Goal: Information Seeking & Learning: Learn about a topic

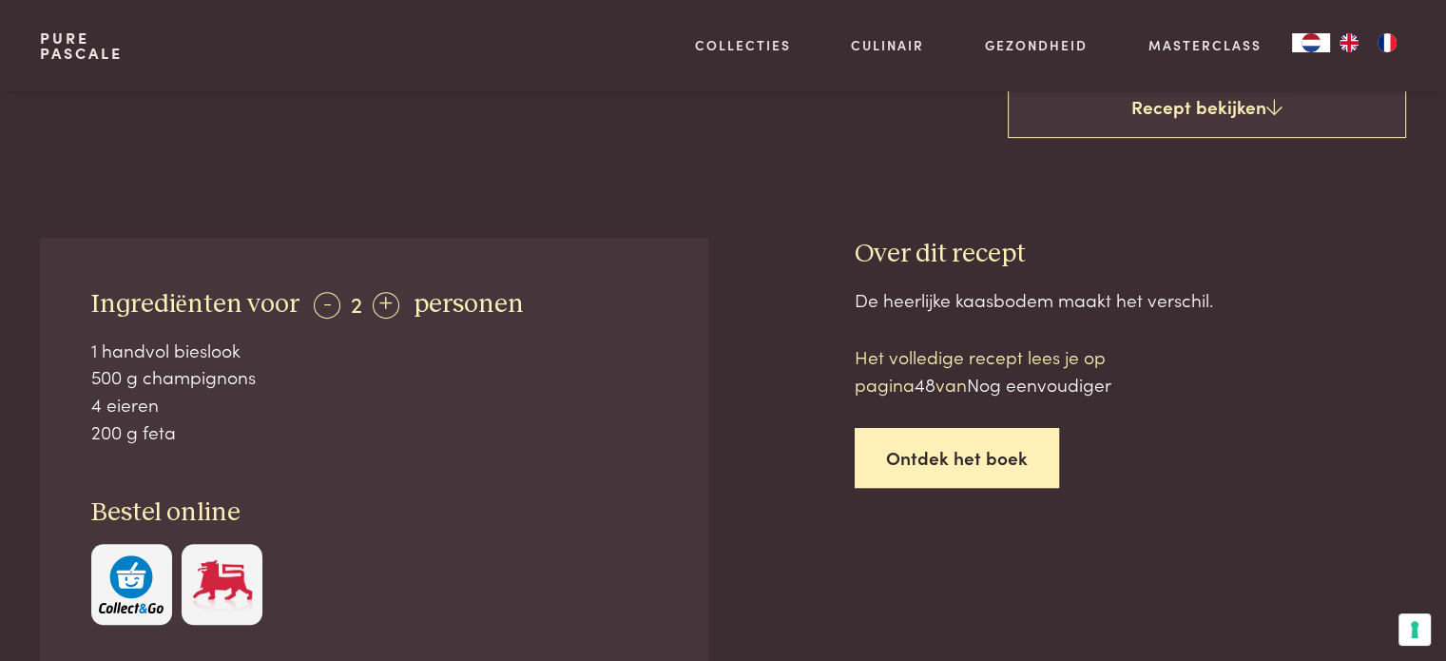
scroll to position [380, 0]
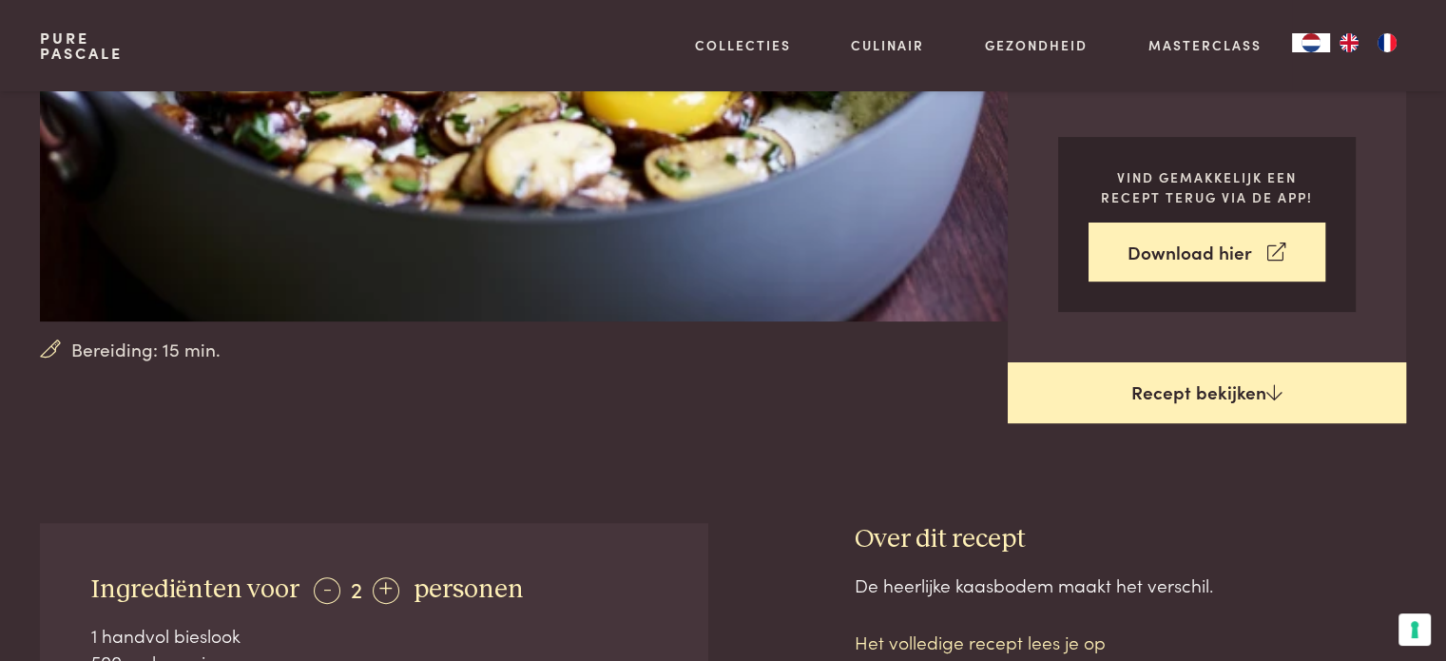
click at [1163, 399] on link "Recept bekijken" at bounding box center [1207, 392] width 398 height 61
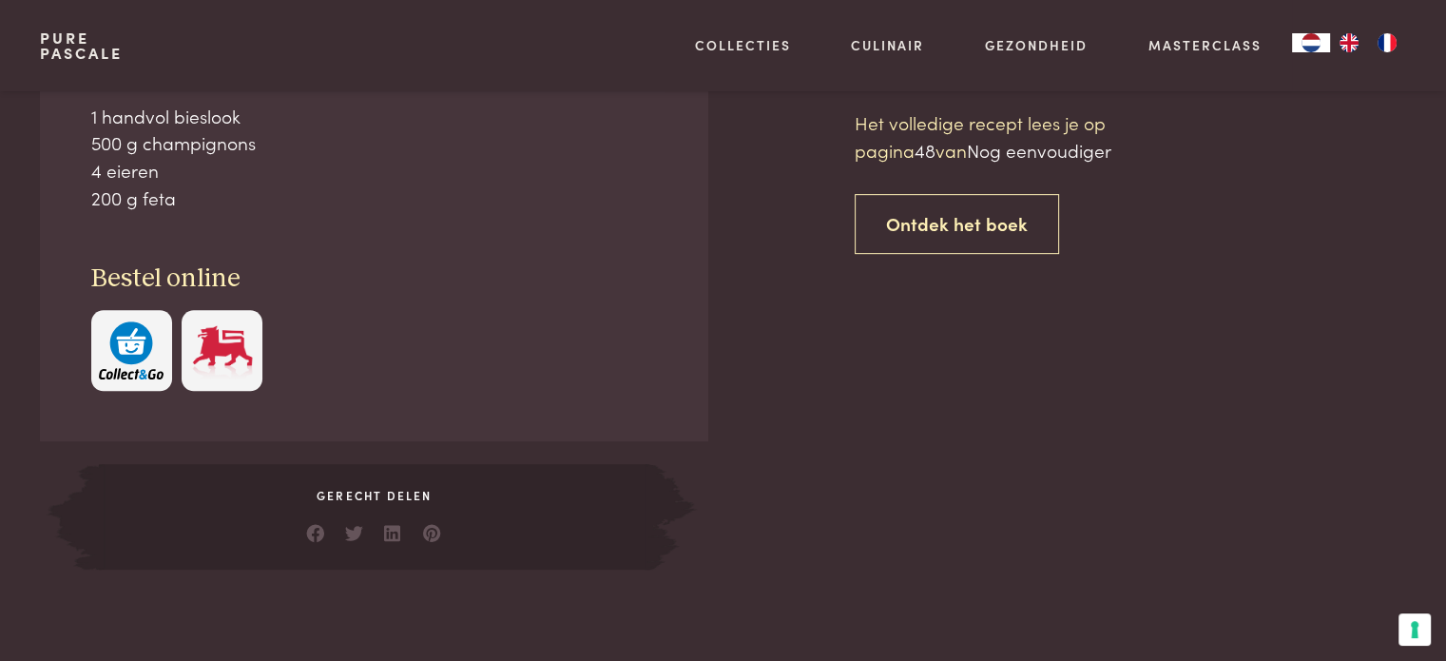
scroll to position [901, 0]
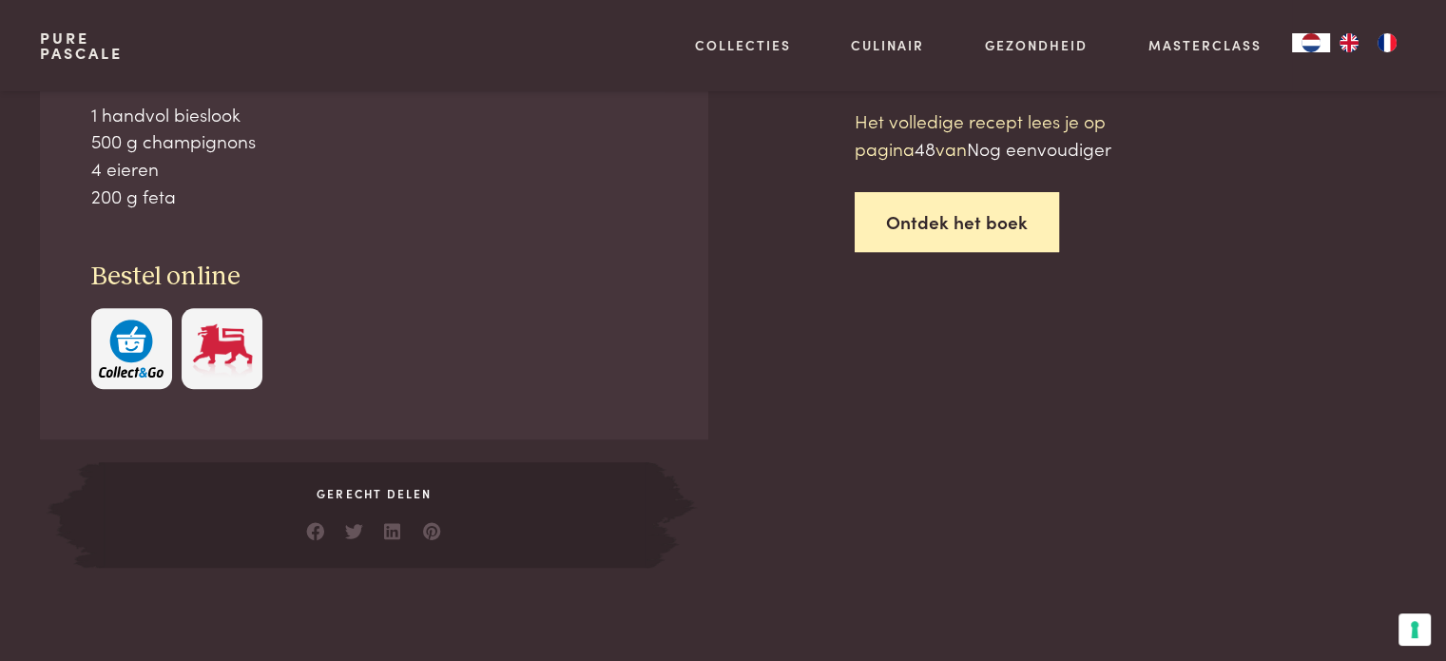
click at [959, 216] on link "Ontdek het boek" at bounding box center [957, 222] width 204 height 60
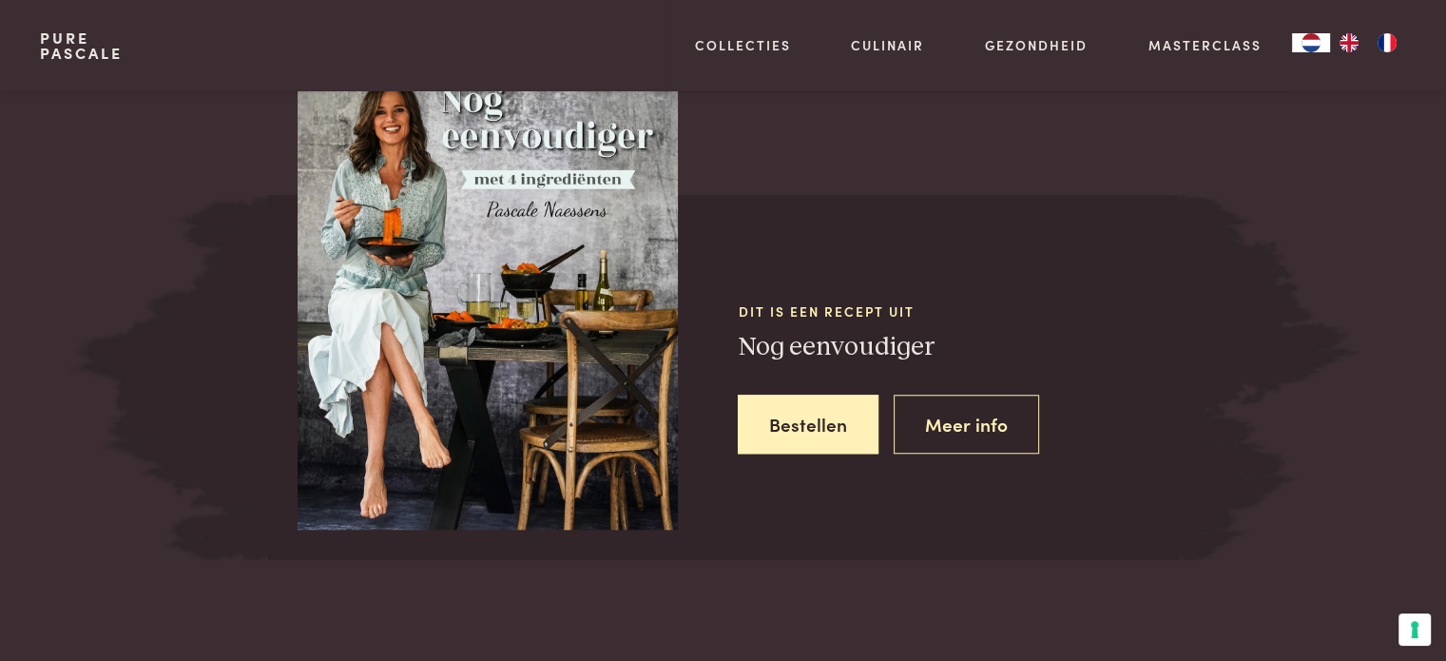
scroll to position [1669, 0]
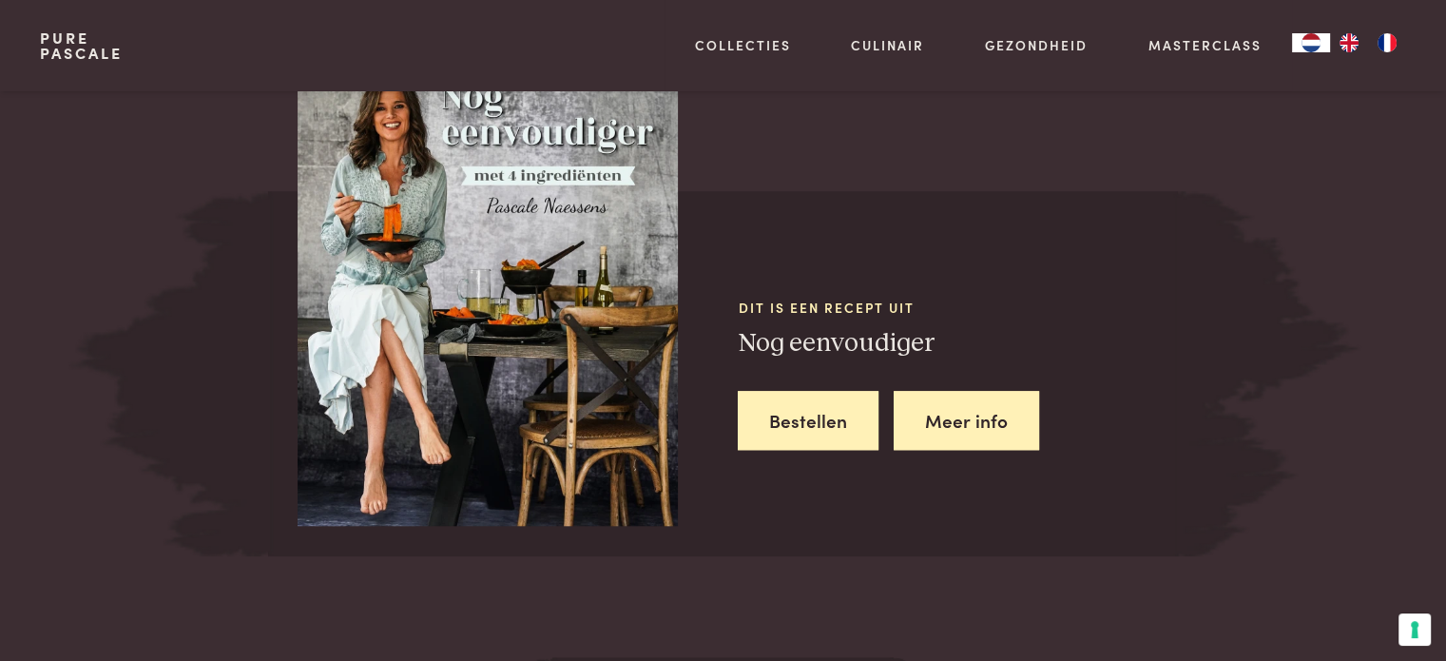
click at [950, 421] on link "Meer info" at bounding box center [966, 421] width 145 height 60
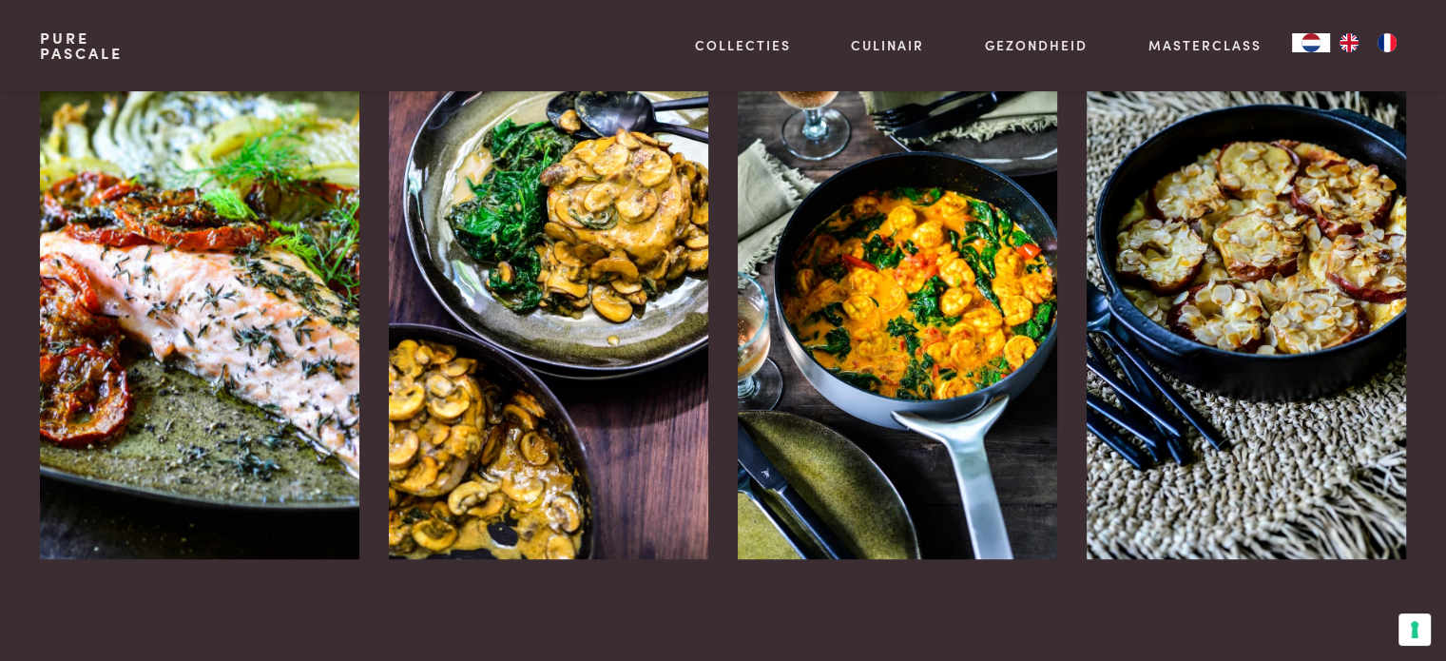
scroll to position [2662, 0]
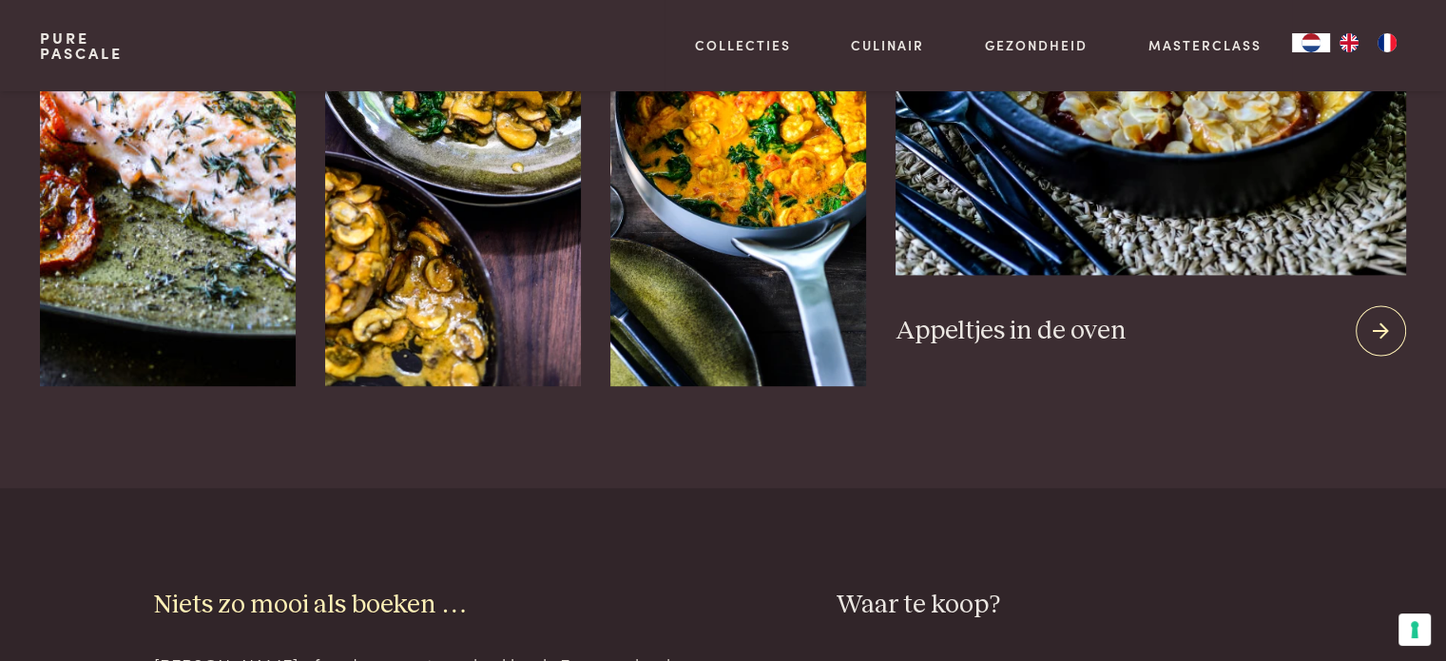
click at [1373, 337] on icon at bounding box center [1381, 331] width 16 height 28
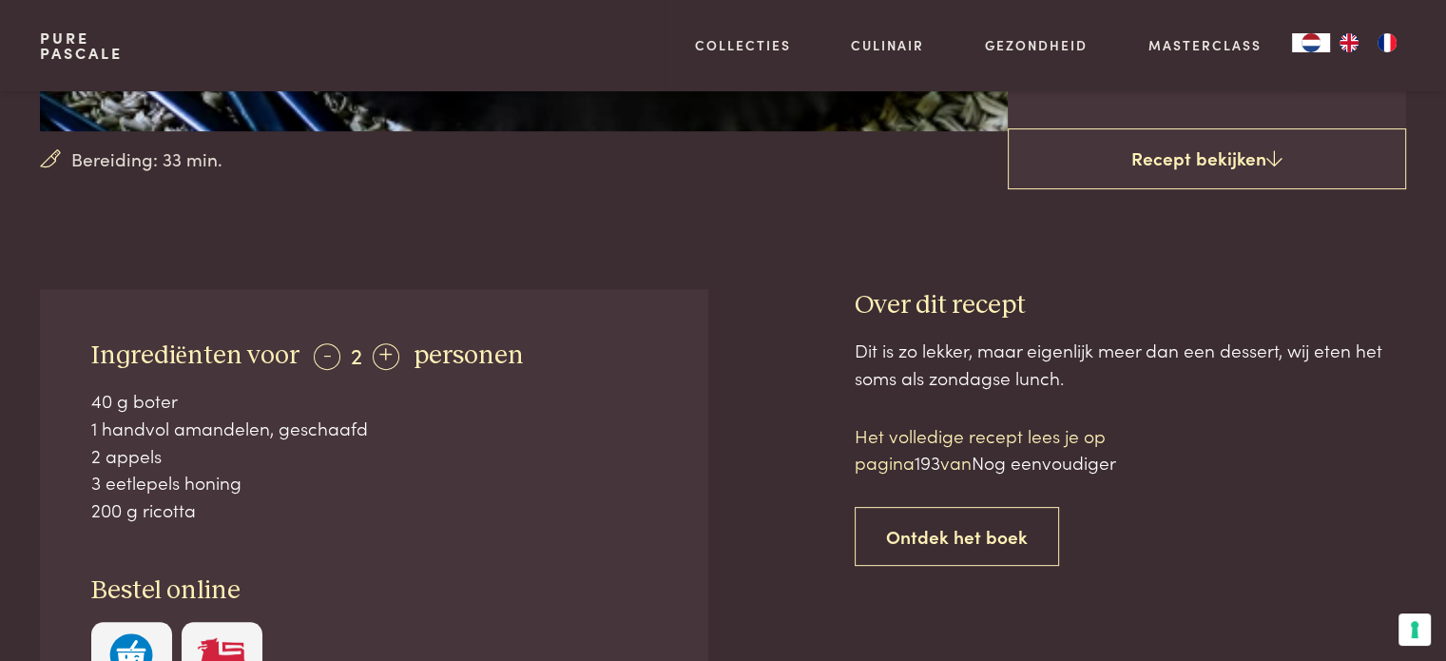
scroll to position [95, 0]
